Goal: Information Seeking & Learning: Understand process/instructions

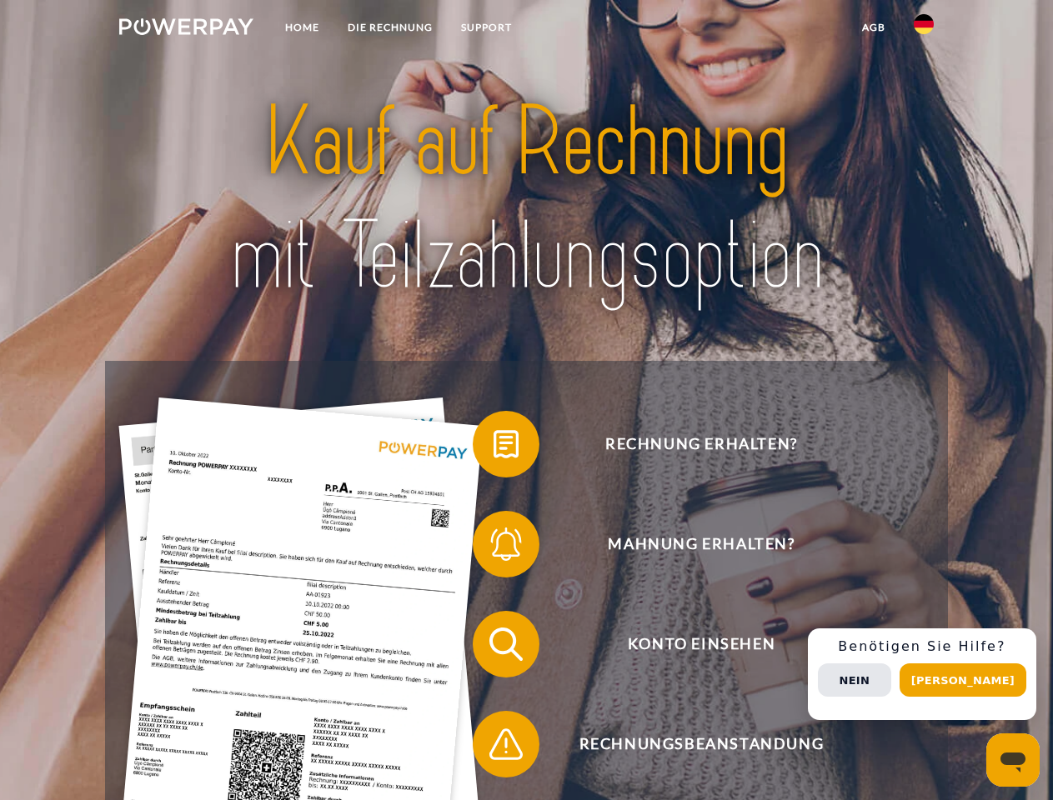
click at [186, 29] on img at bounding box center [186, 26] width 134 height 17
click at [924, 29] on img at bounding box center [924, 24] width 20 height 20
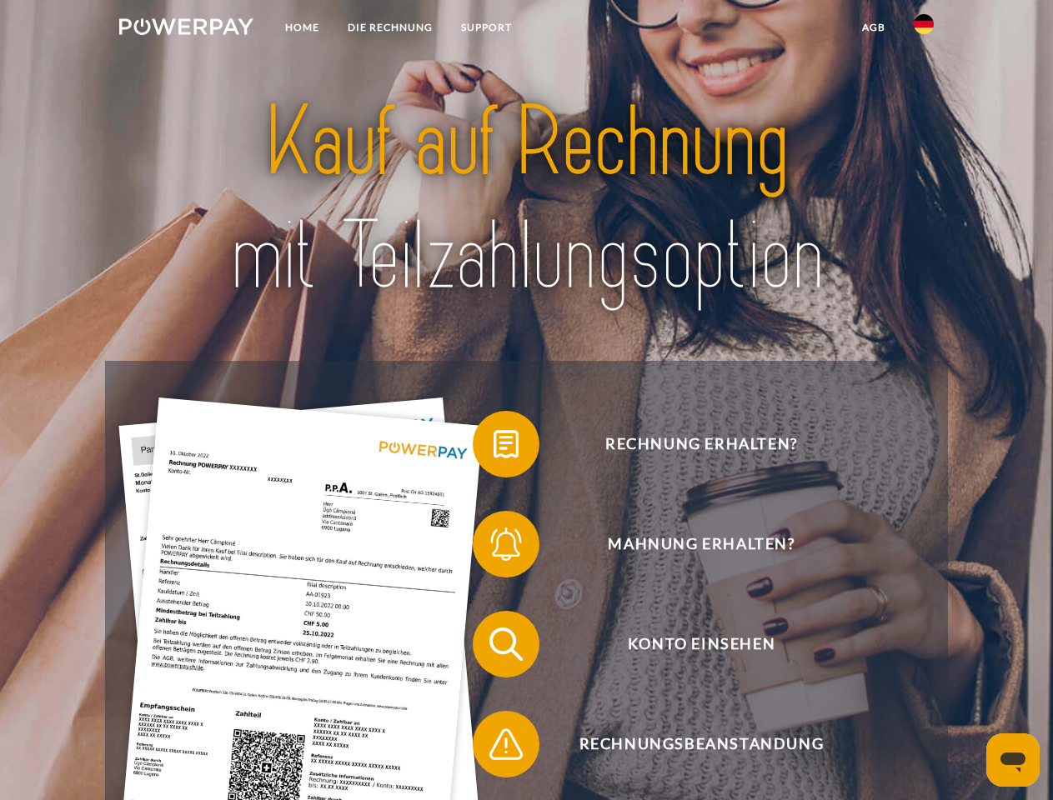
click at [873, 28] on link "agb" at bounding box center [874, 28] width 52 height 30
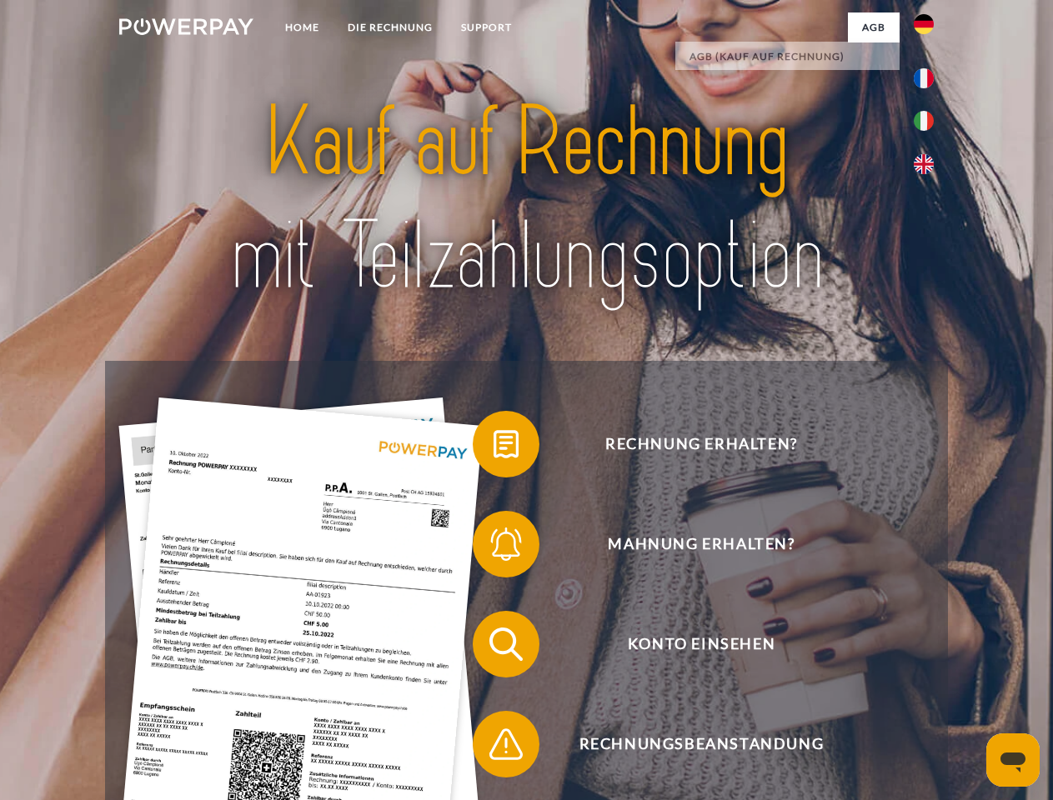
click at [494, 448] on span at bounding box center [480, 444] width 83 height 83
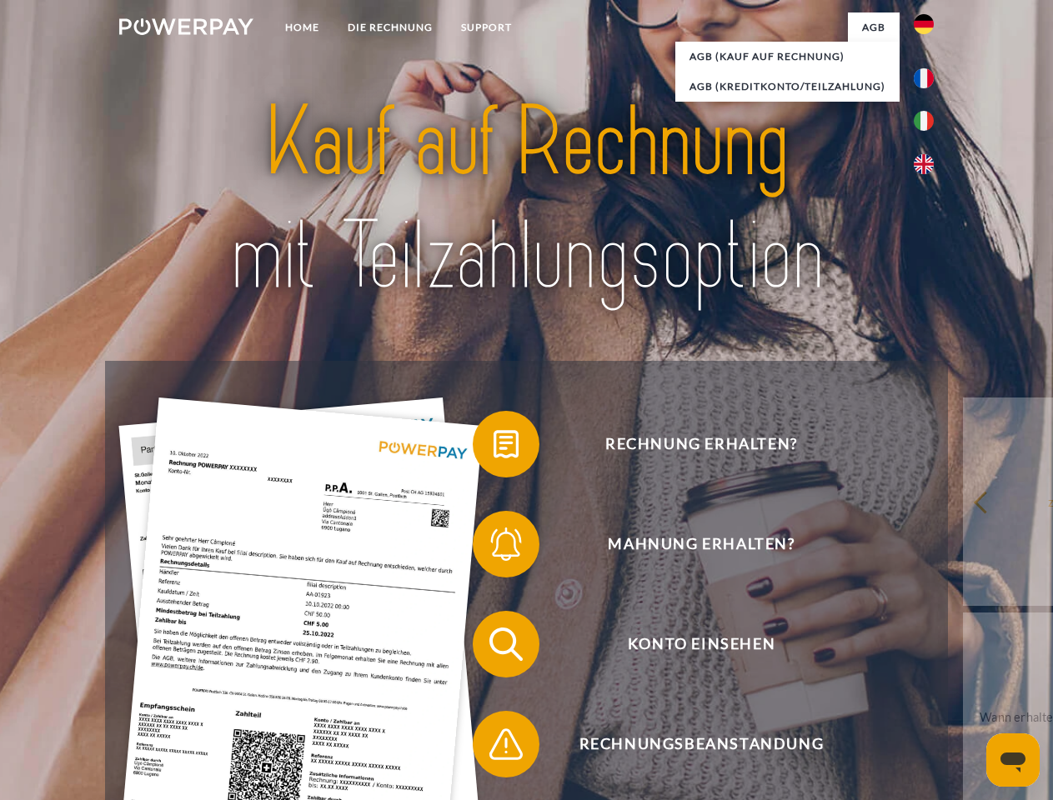
click at [494, 548] on div "Rechnung erhalten? Mahnung erhalten? Konto einsehen" at bounding box center [526, 694] width 842 height 667
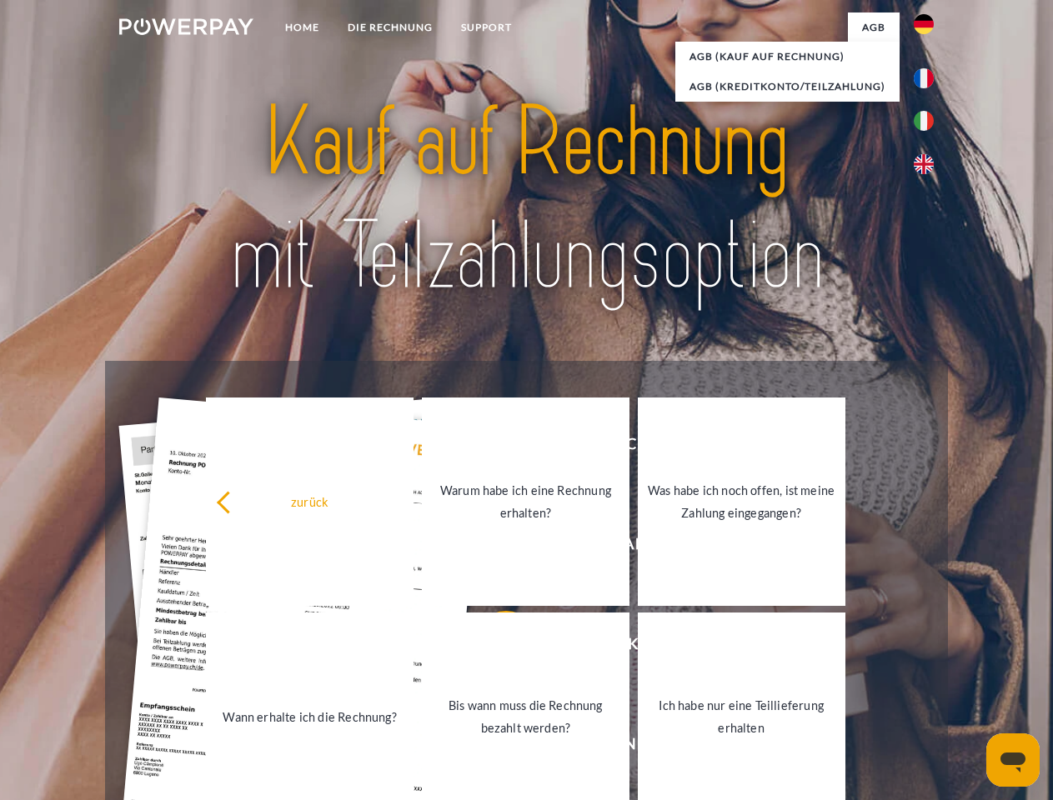
click at [494, 648] on link "Bis wann muss die Rechnung bezahlt werden?" at bounding box center [526, 717] width 208 height 208
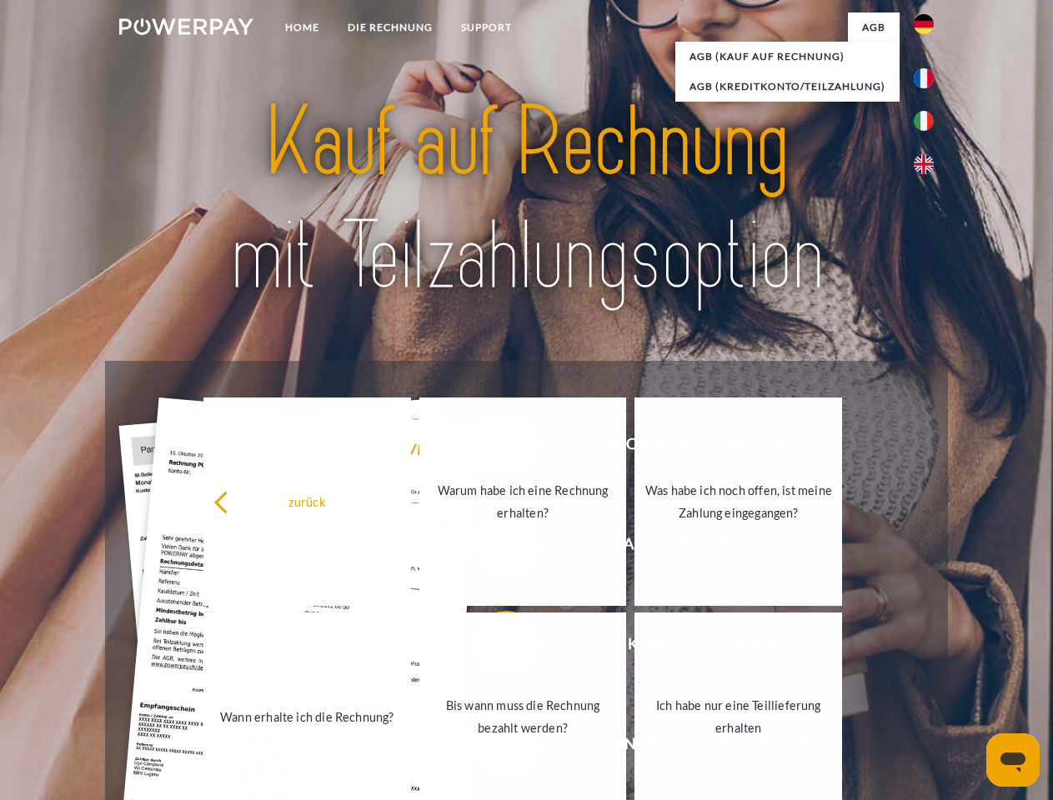
click at [494, 748] on span at bounding box center [480, 744] width 83 height 83
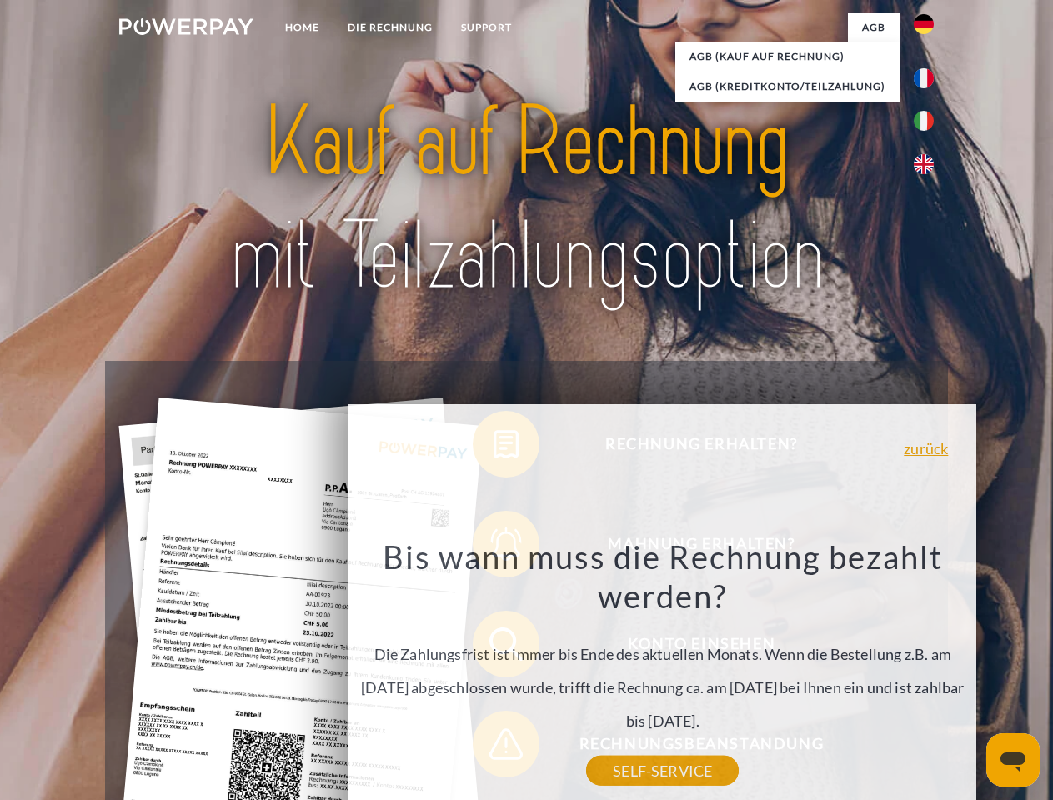
click at [928, 675] on div "Rechnung erhalten? Mahnung erhalten? Konto einsehen" at bounding box center [526, 694] width 842 height 667
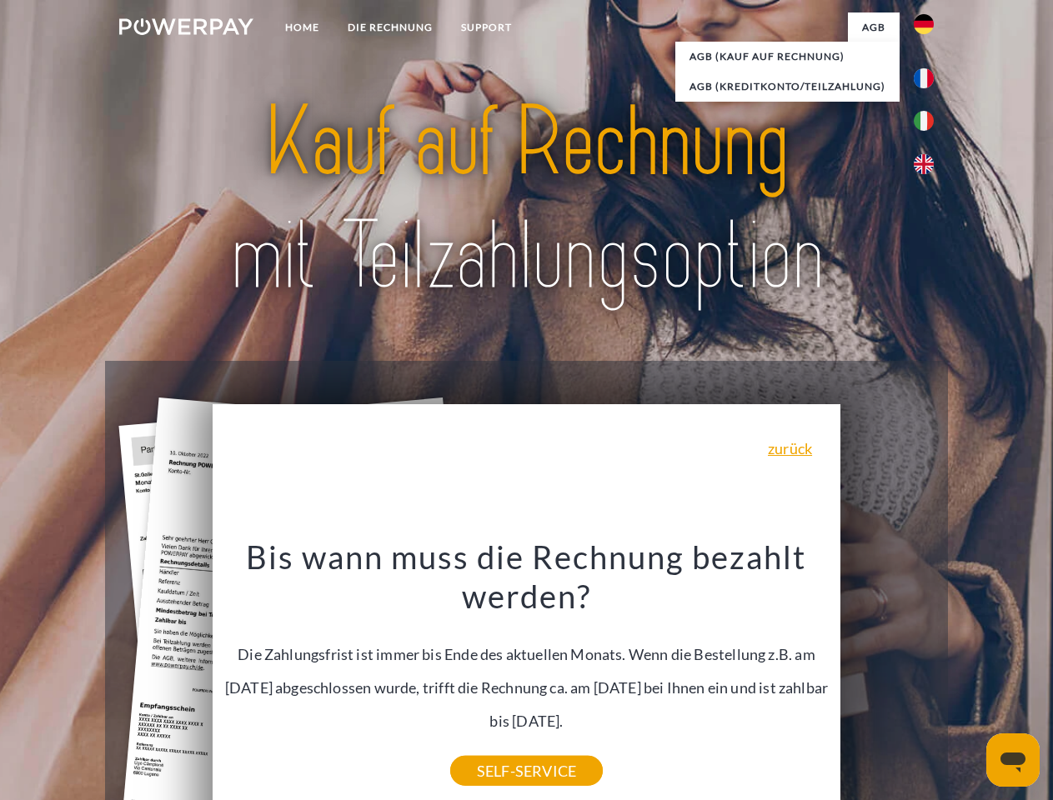
click at [887, 678] on span "Konto einsehen" at bounding box center [701, 644] width 409 height 67
click at [969, 680] on header "Home DIE RECHNUNG SUPPORT" at bounding box center [526, 575] width 1053 height 1151
